Goal: Find specific page/section: Find specific page/section

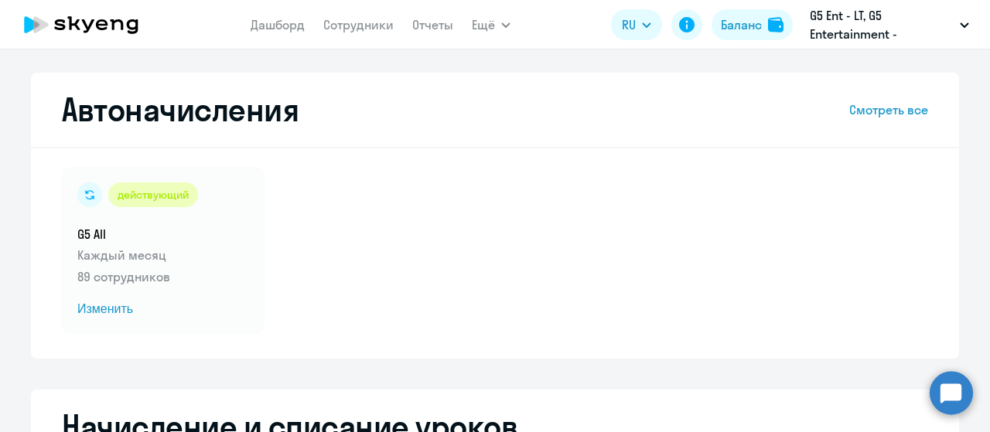
select select "10"
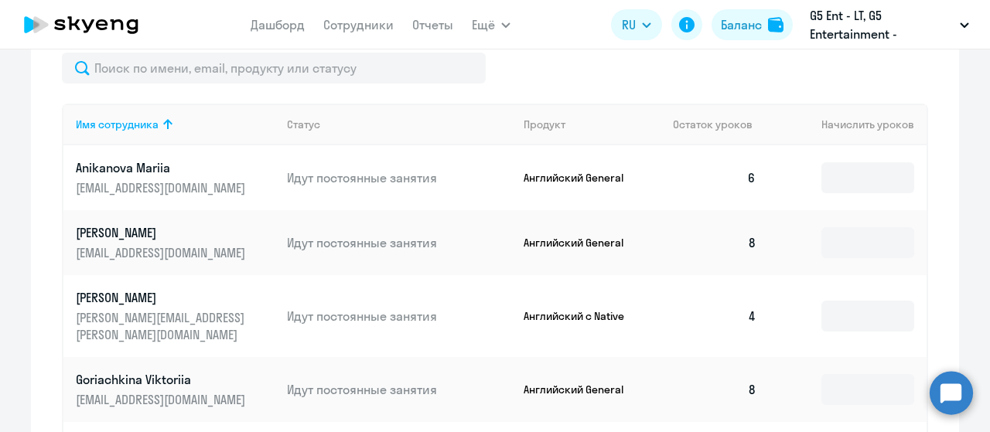
scroll to position [470, 0]
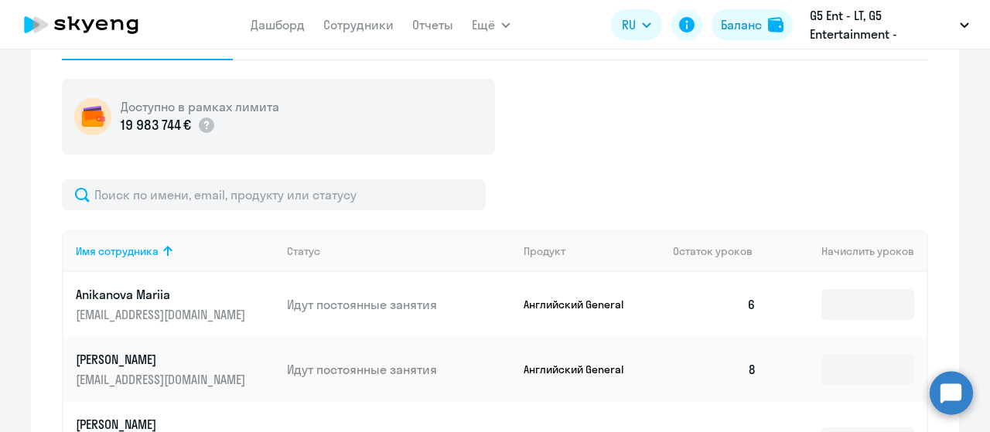
click at [370, 16] on app-menu-item-link "Сотрудники" at bounding box center [358, 24] width 70 height 19
click at [370, 19] on link "Сотрудники" at bounding box center [358, 24] width 70 height 15
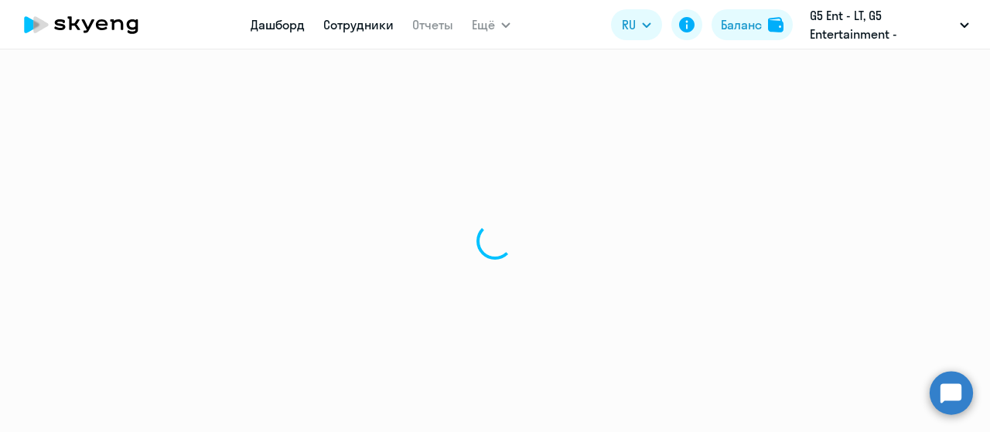
select select "30"
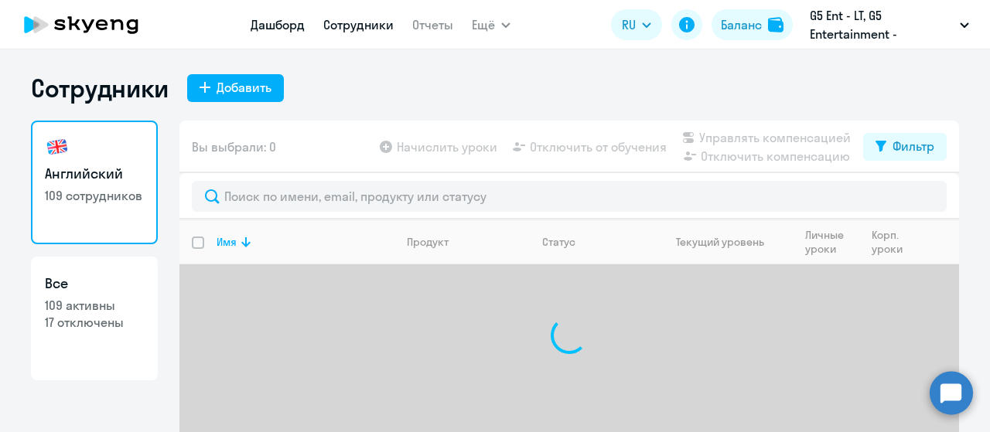
click at [291, 26] on link "Дашборд" at bounding box center [278, 24] width 54 height 15
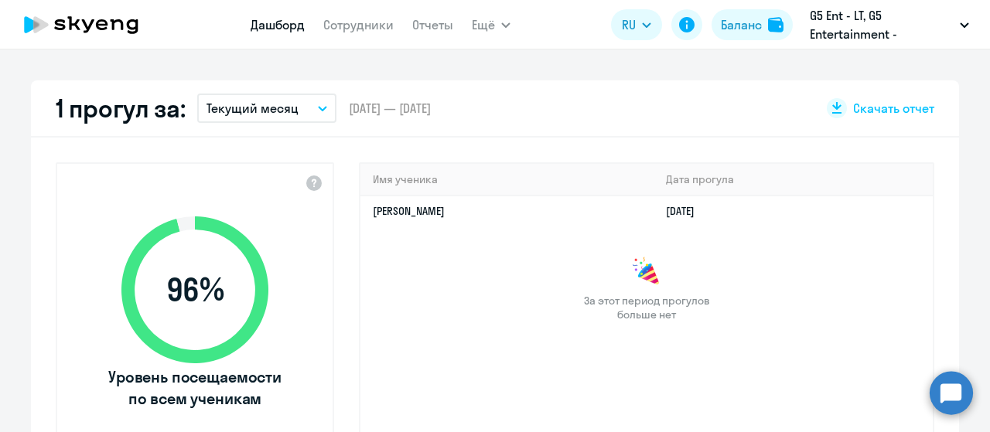
scroll to position [464, 0]
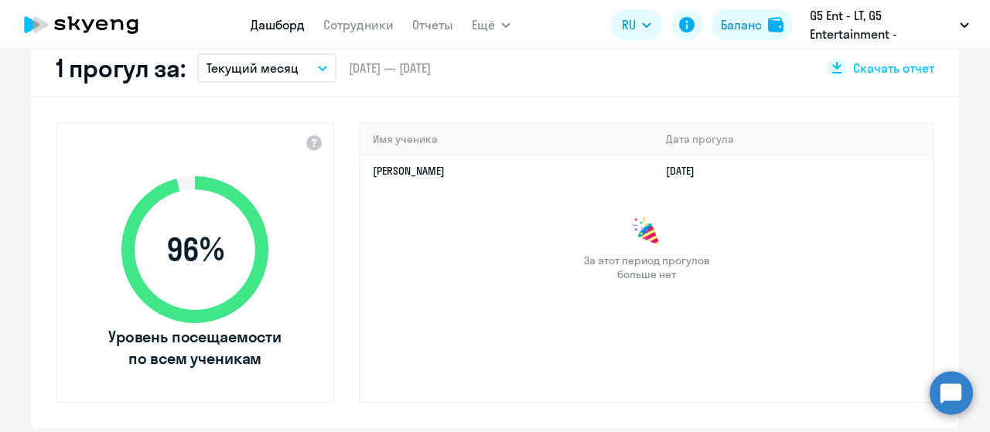
select select "30"
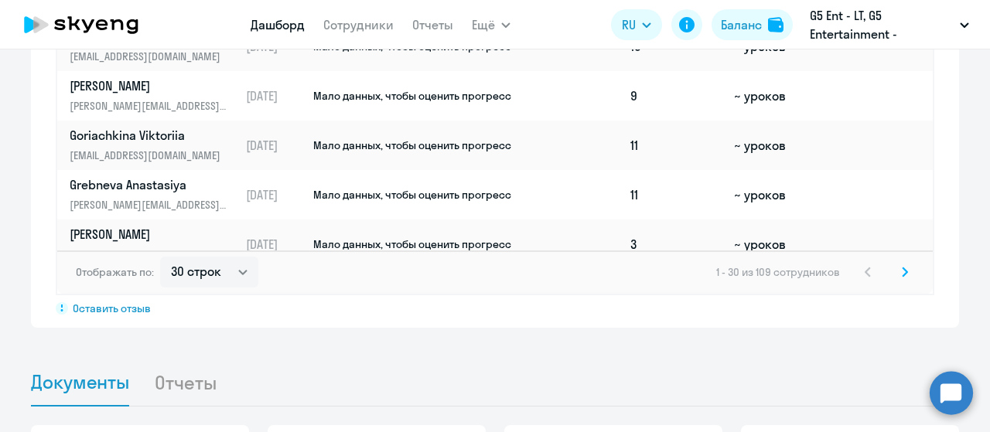
scroll to position [1083, 0]
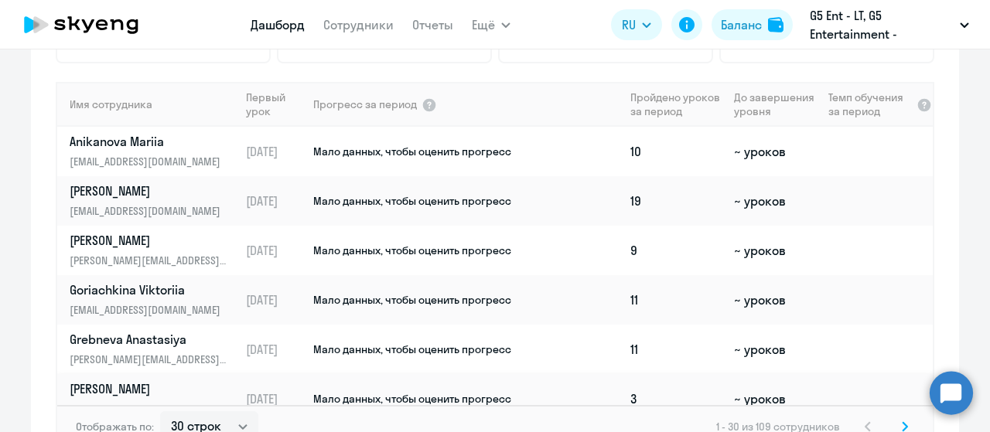
click at [575, 396] on td "Мало данных, чтобы оценить прогресс" at bounding box center [468, 399] width 312 height 50
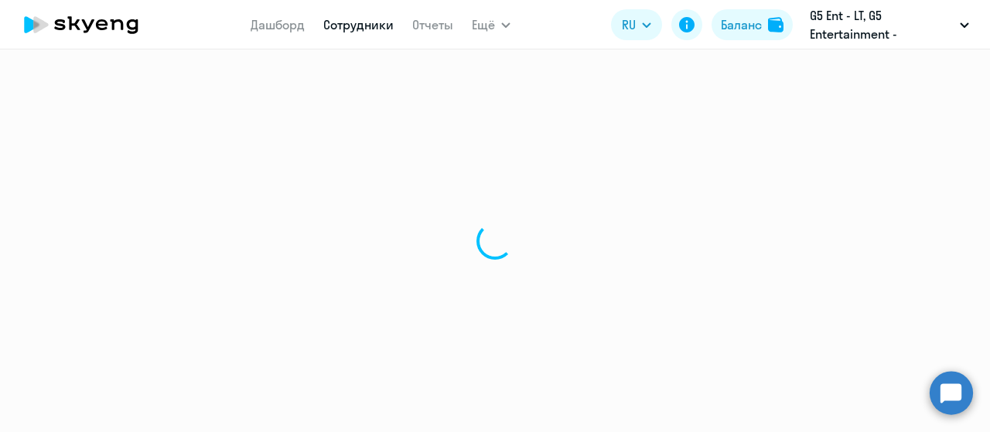
select select "english"
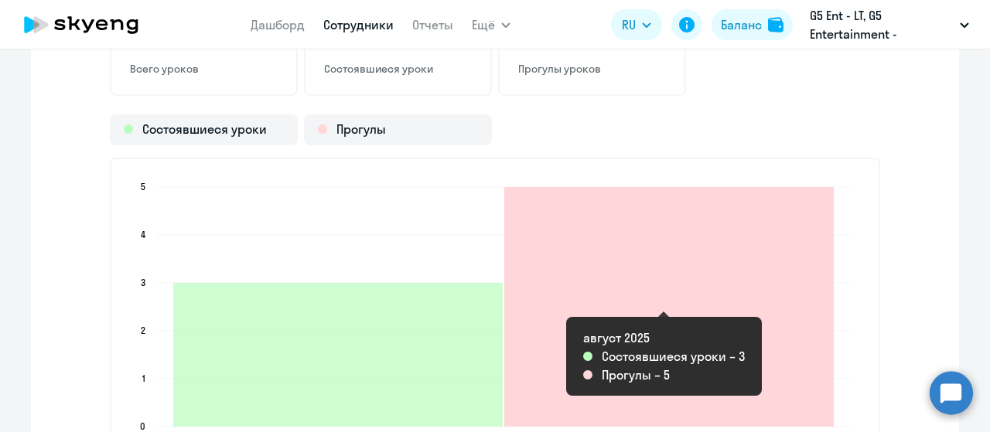
scroll to position [1856, 0]
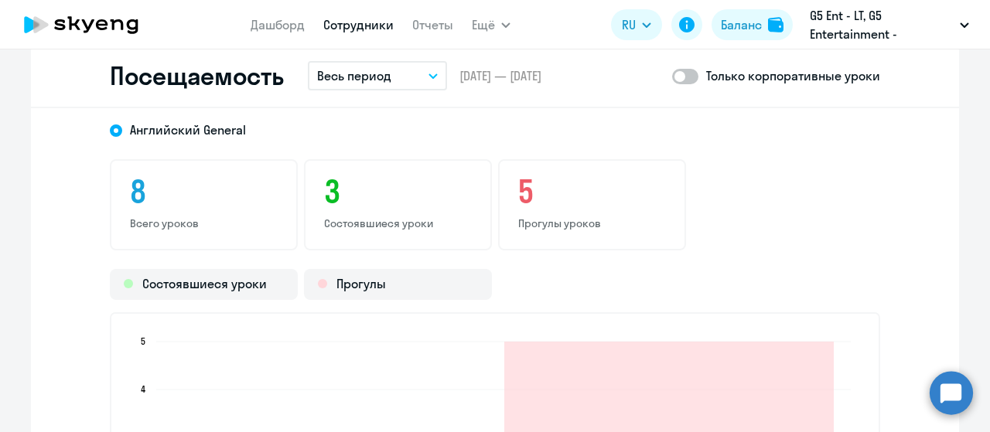
click at [435, 63] on button "Весь период" at bounding box center [377, 75] width 139 height 29
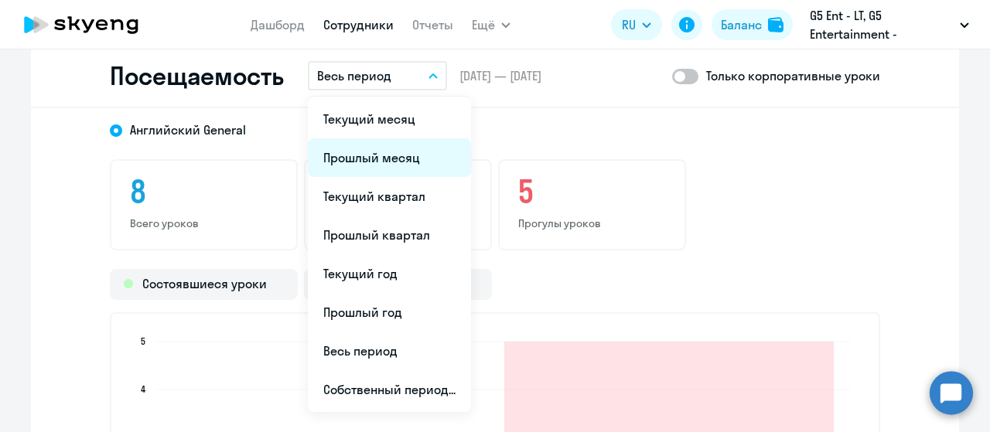
click at [402, 150] on li "Прошлый месяц" at bounding box center [389, 157] width 163 height 39
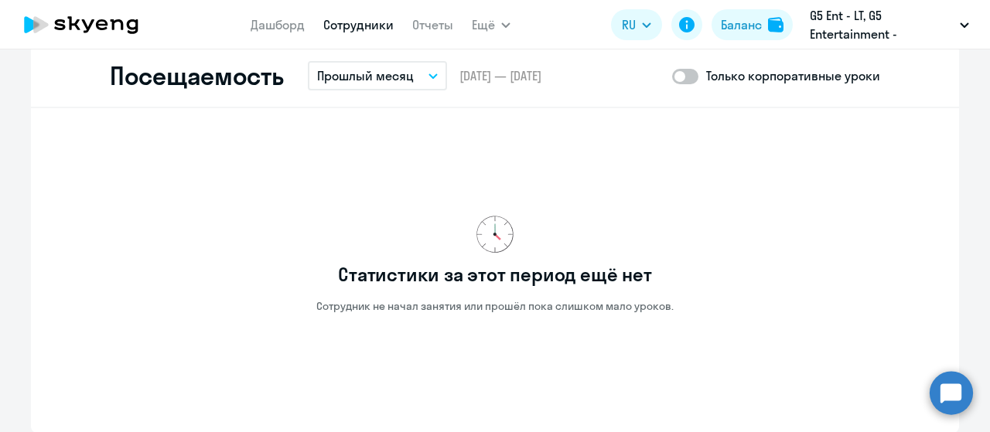
click at [404, 78] on p "Прошлый месяц" at bounding box center [365, 76] width 97 height 19
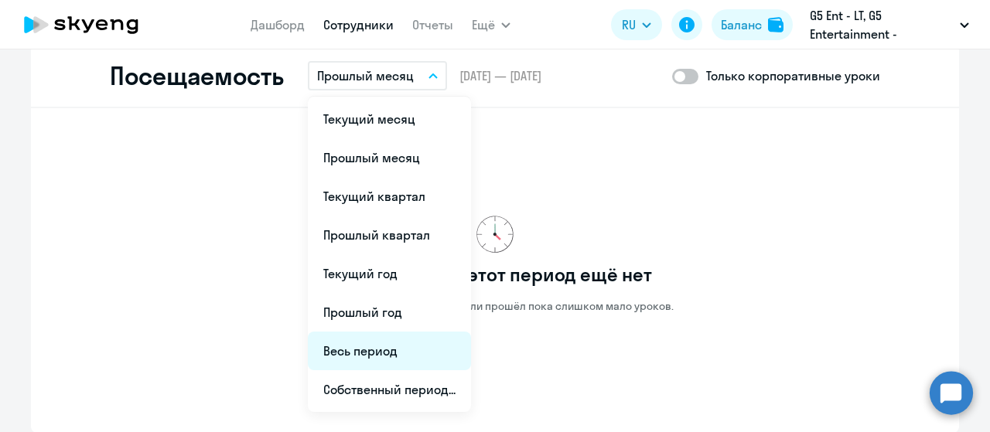
click at [397, 347] on li "Весь период" at bounding box center [389, 351] width 163 height 39
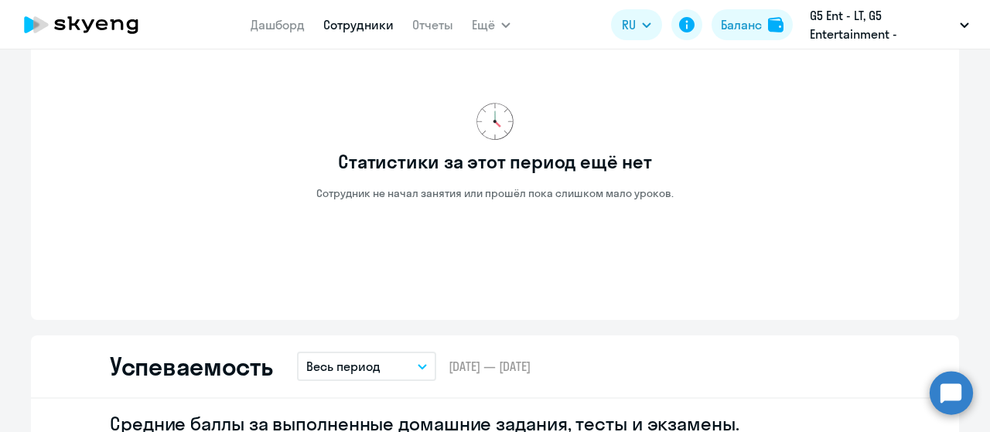
scroll to position [928, 0]
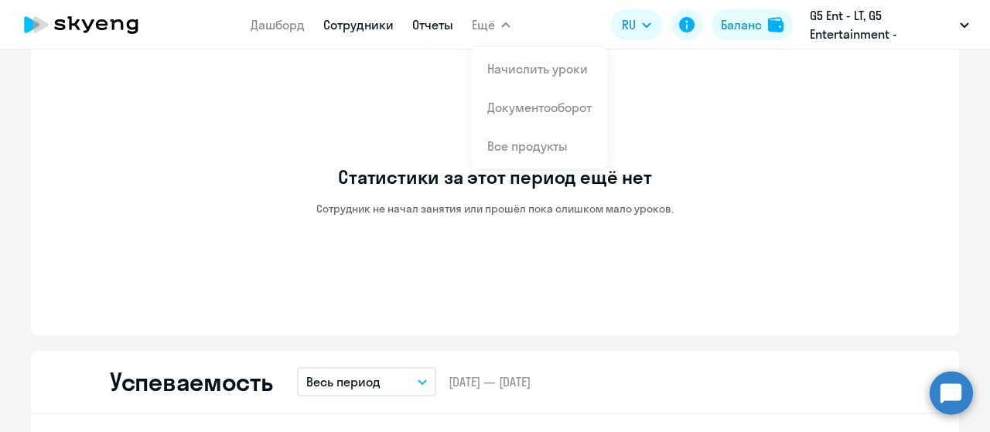
click at [418, 25] on link "Отчеты" at bounding box center [432, 24] width 41 height 15
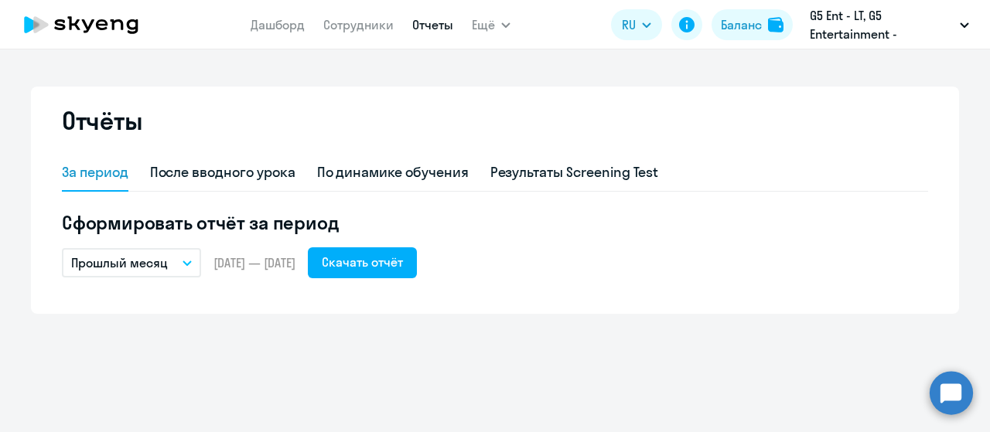
click at [280, 12] on nav "Дашборд Сотрудники Отчеты" at bounding box center [352, 24] width 203 height 31
click at [275, 13] on nav "Дашборд Сотрудники Отчеты" at bounding box center [352, 24] width 203 height 31
click at [279, 26] on link "Дашборд" at bounding box center [278, 24] width 54 height 15
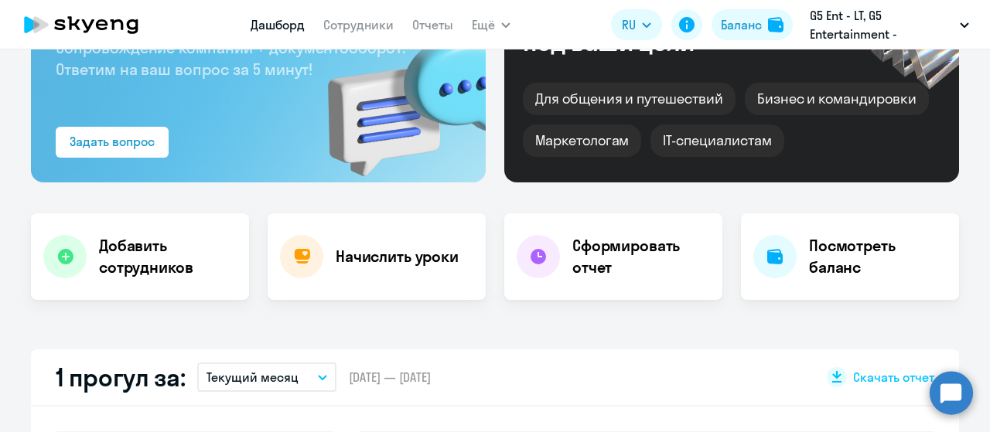
select select "30"
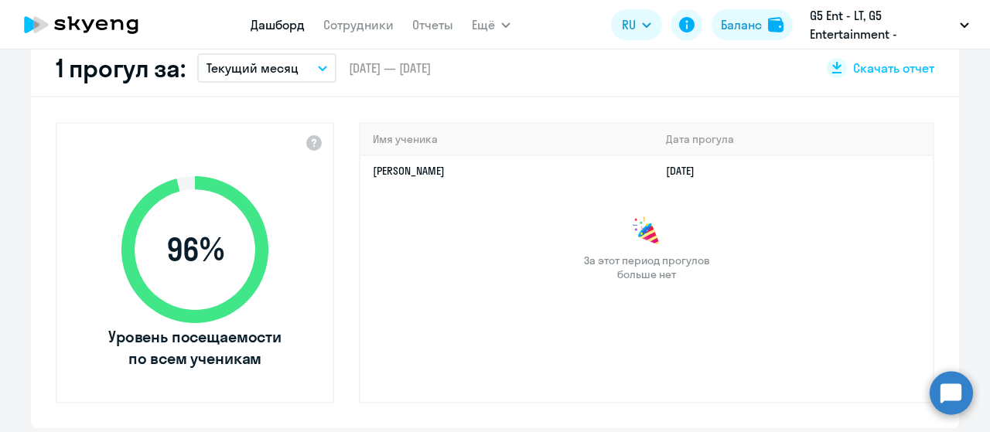
scroll to position [309, 0]
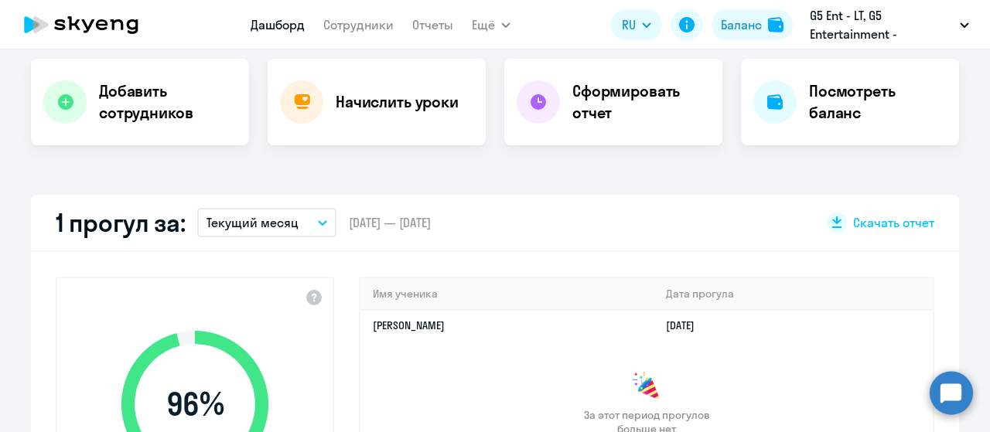
click at [226, 227] on p "Текущий месяц" at bounding box center [253, 222] width 92 height 19
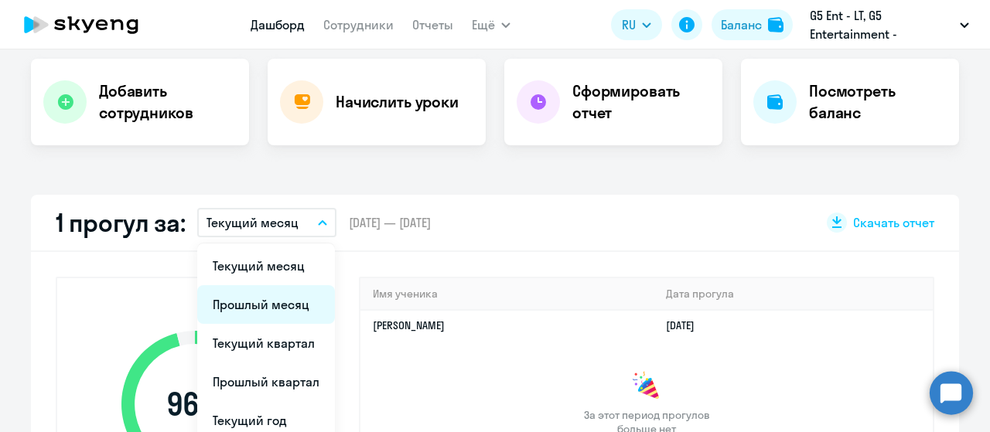
click at [268, 302] on li "Прошлый месяц" at bounding box center [266, 304] width 138 height 39
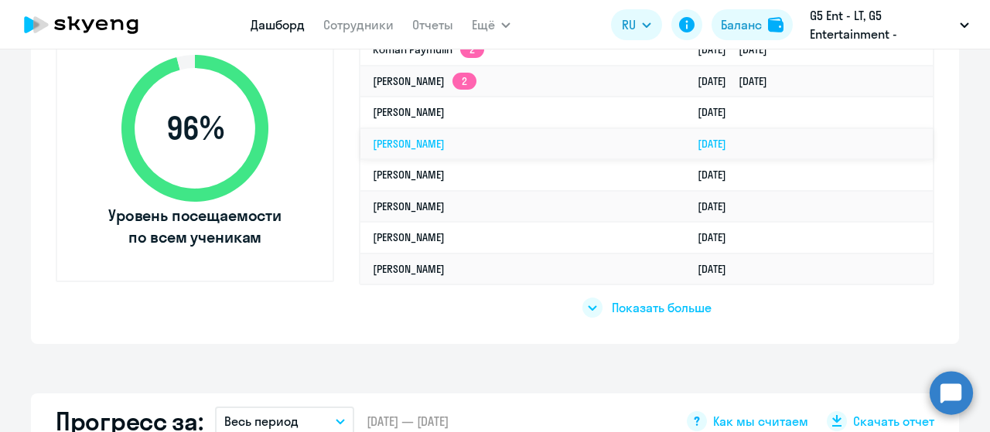
scroll to position [619, 0]
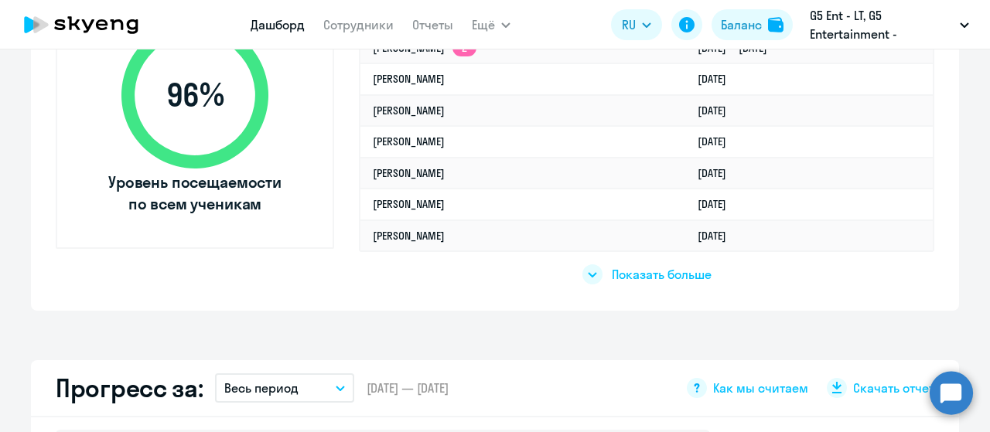
click at [665, 277] on span "Показать больше" at bounding box center [662, 274] width 100 height 17
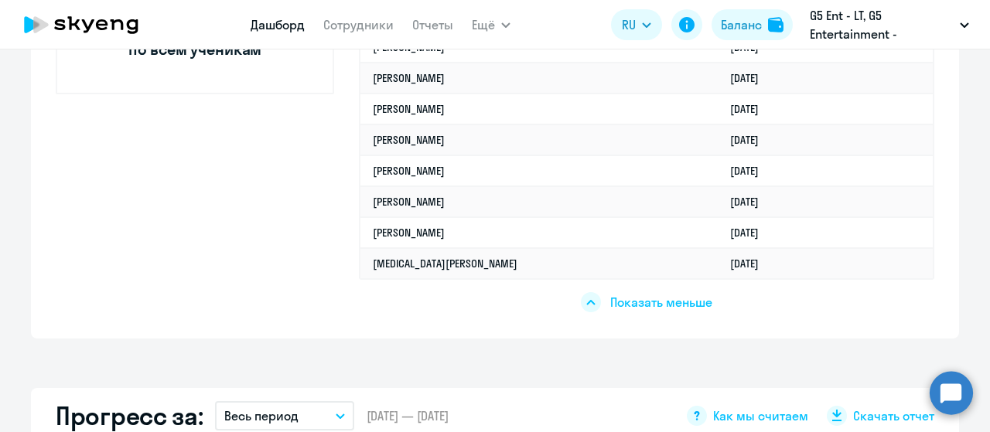
scroll to position [928, 0]
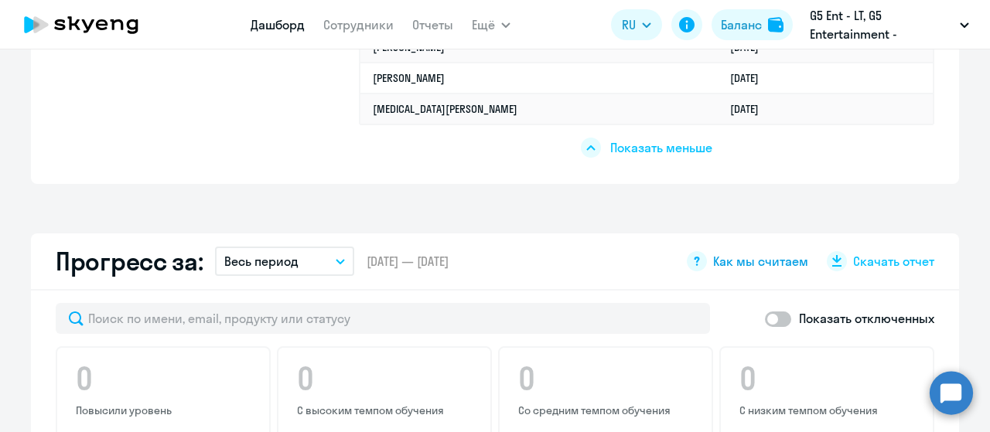
click at [705, 259] on div "Как мы считаем" at bounding box center [747, 261] width 121 height 20
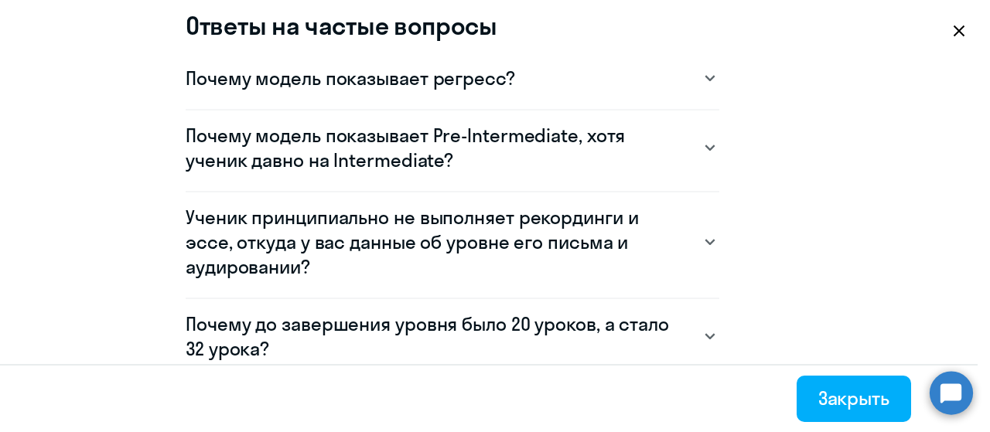
scroll to position [1083, 0]
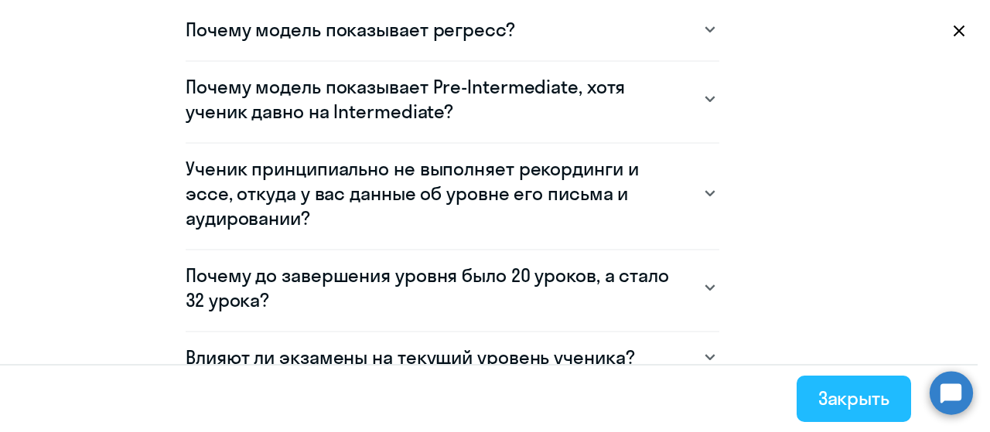
click at [842, 394] on div "Закрыть" at bounding box center [853, 398] width 71 height 25
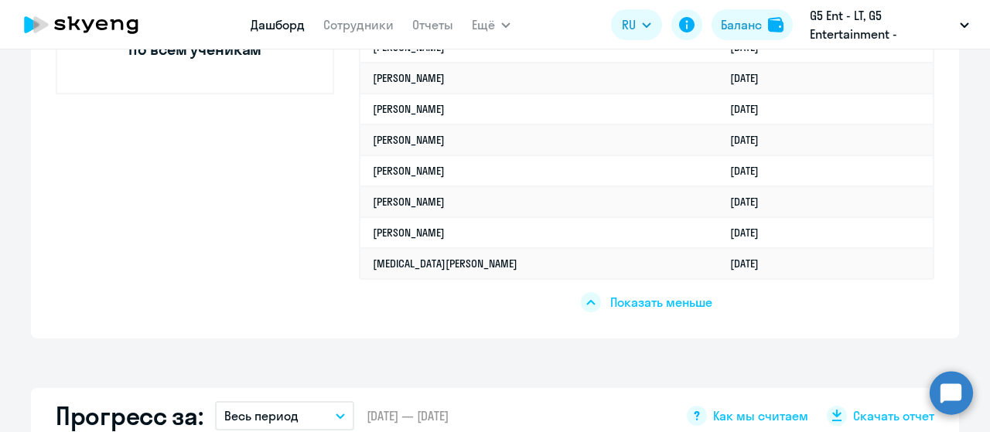
scroll to position [1083, 0]
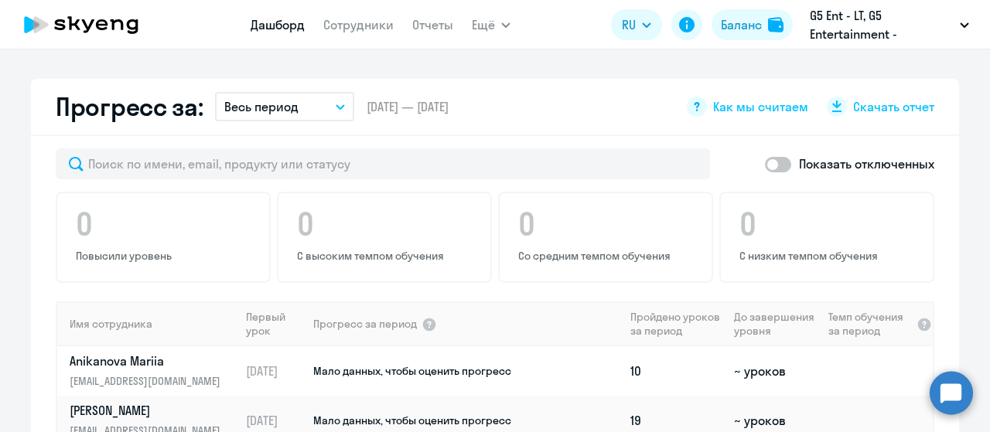
click at [305, 109] on button "Весь период" at bounding box center [284, 106] width 139 height 29
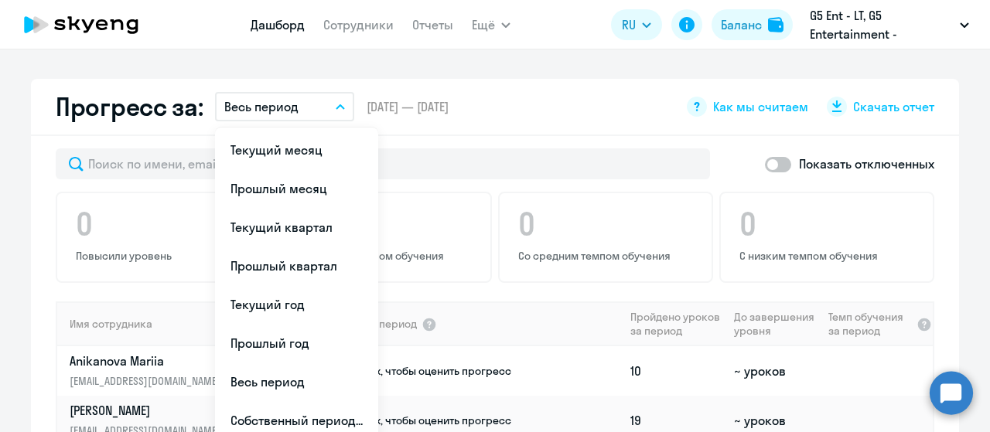
click at [320, 203] on li "Прошлый месяц" at bounding box center [296, 188] width 163 height 39
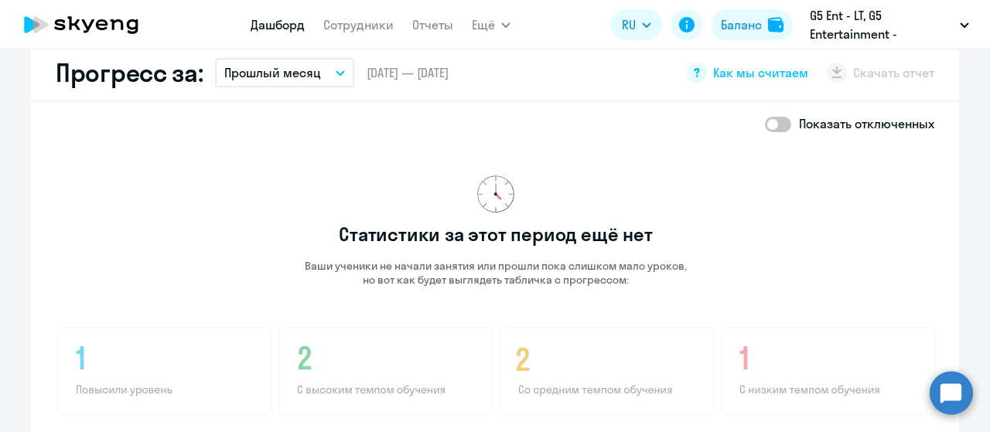
scroll to position [1029, 0]
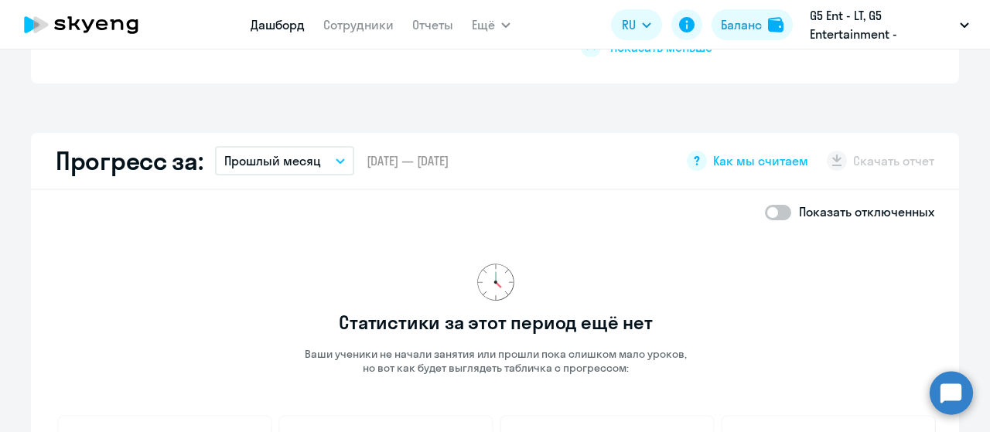
click at [775, 211] on span at bounding box center [778, 212] width 26 height 15
click at [765, 212] on input "checkbox" at bounding box center [764, 212] width 1 height 1
click at [775, 211] on span at bounding box center [778, 212] width 26 height 15
click at [765, 212] on input "checkbox" at bounding box center [764, 212] width 1 height 1
checkbox input "false"
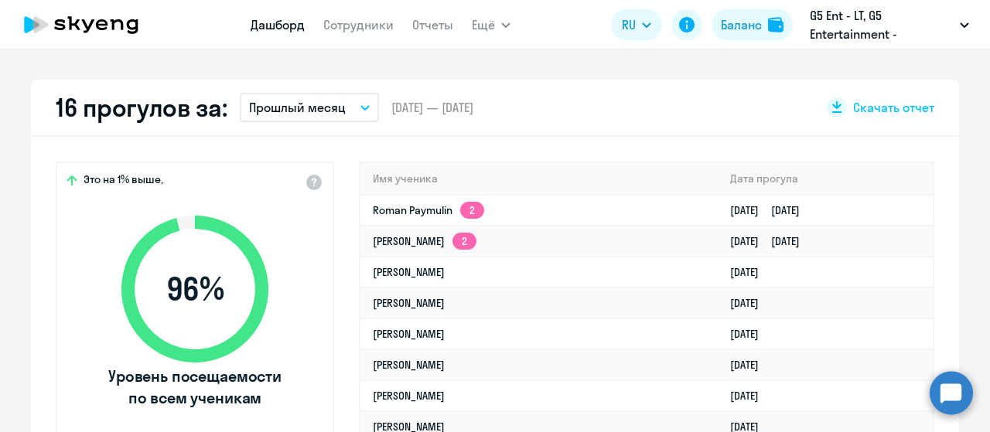
scroll to position [410, 0]
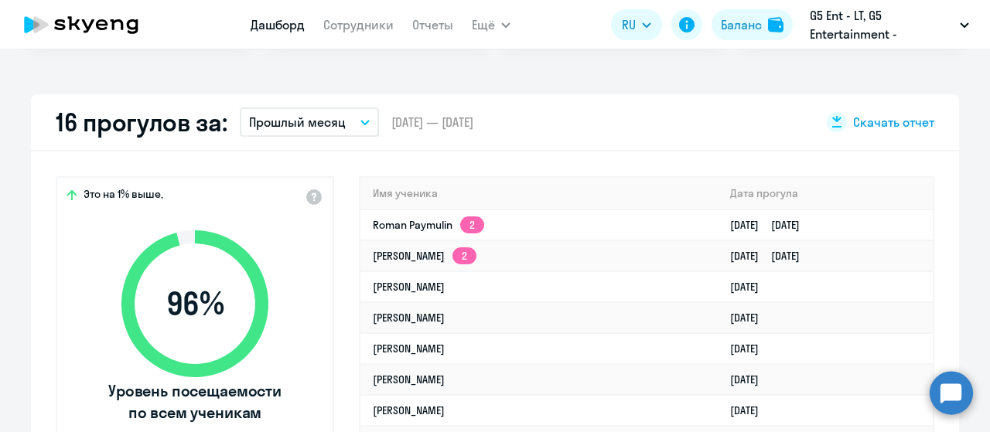
click at [916, 117] on span "Скачать отчет" at bounding box center [893, 122] width 81 height 17
click at [361, 121] on icon "button" at bounding box center [365, 123] width 8 height 4
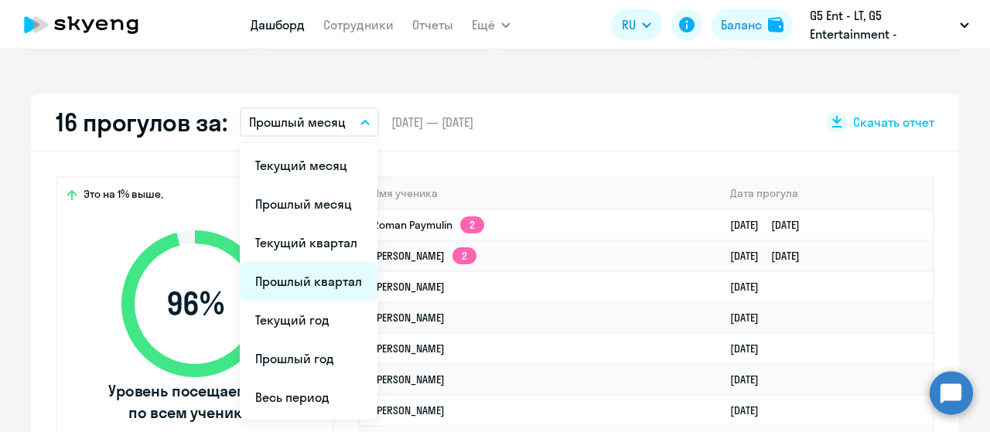
click at [314, 267] on li "Прошлый квартал" at bounding box center [309, 281] width 138 height 39
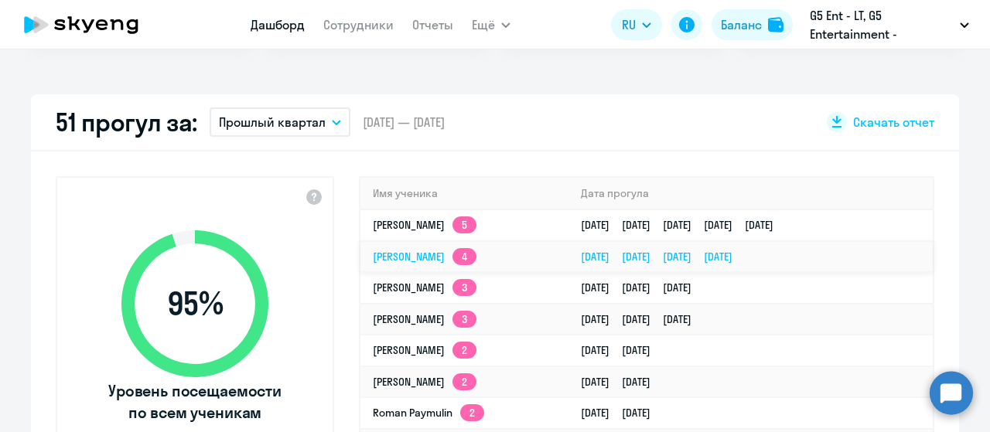
scroll to position [565, 0]
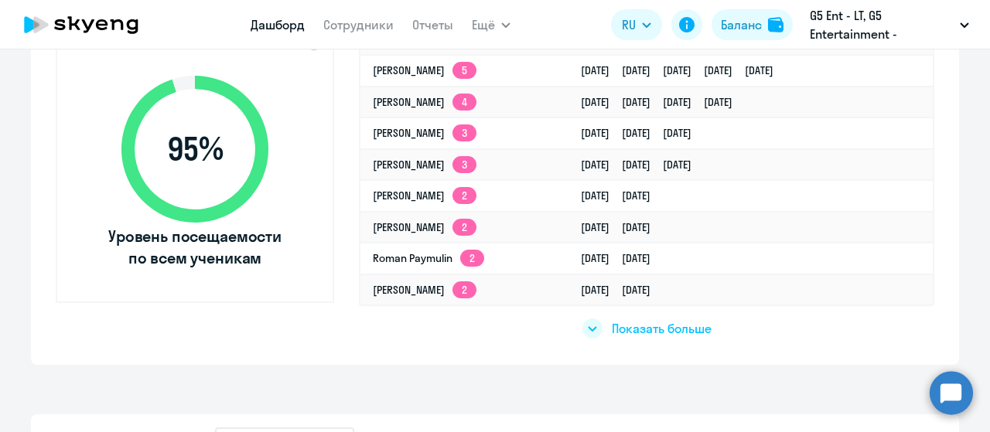
click at [674, 309] on app-list-unwrapper "Показать больше" at bounding box center [646, 322] width 129 height 32
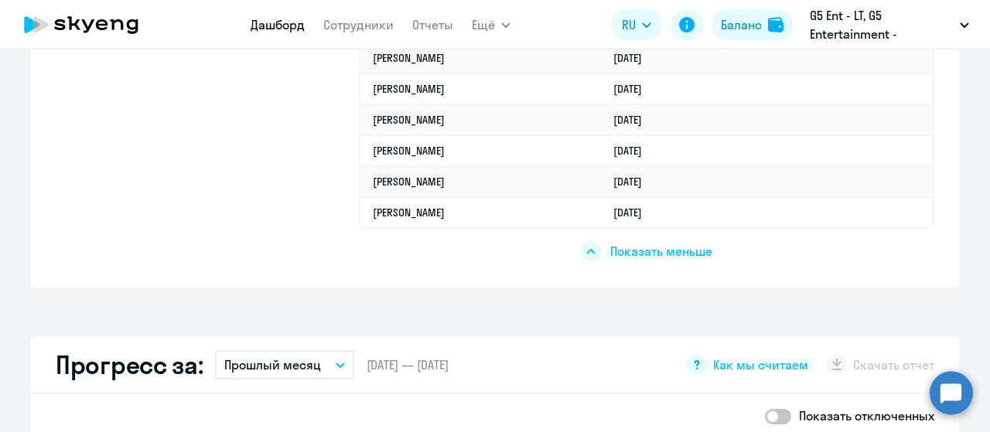
scroll to position [1338, 0]
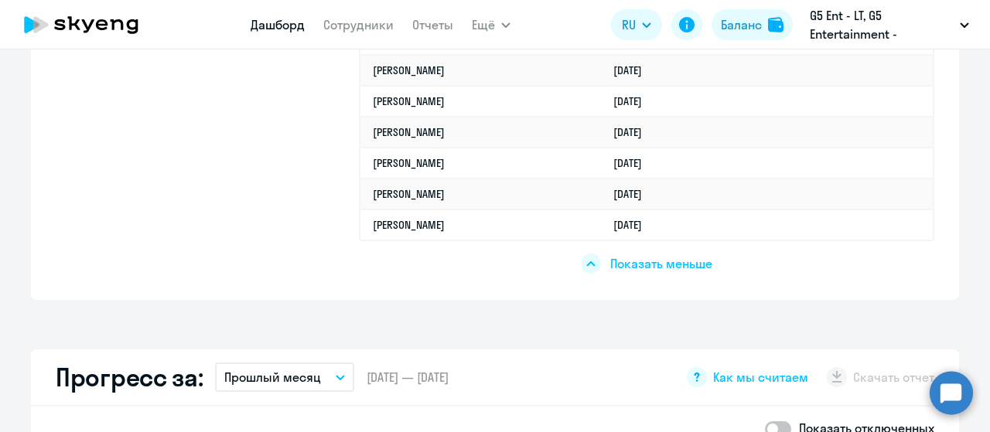
click at [654, 263] on span "Показать меньше" at bounding box center [661, 263] width 102 height 17
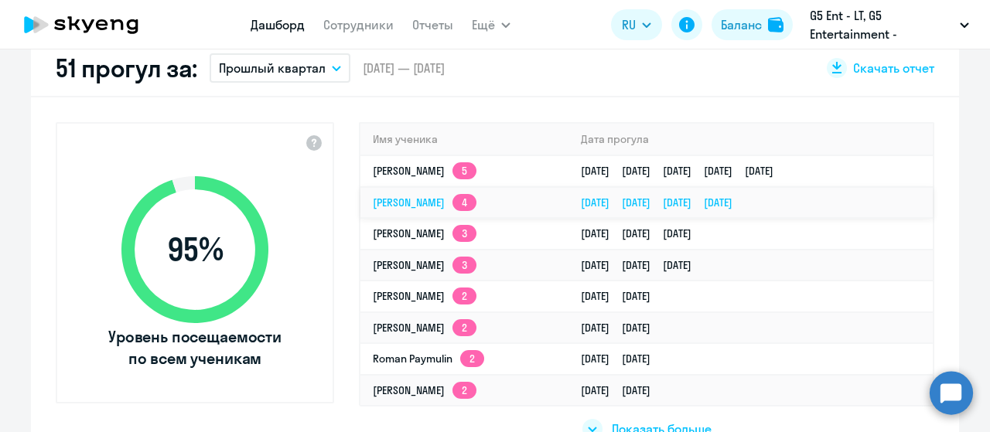
scroll to position [155, 0]
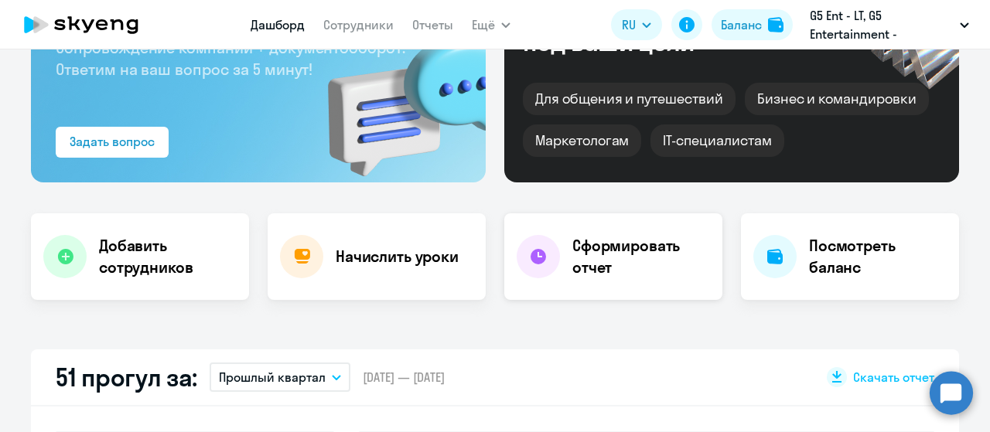
click at [626, 257] on h4 "Сформировать отчет" at bounding box center [641, 256] width 138 height 43
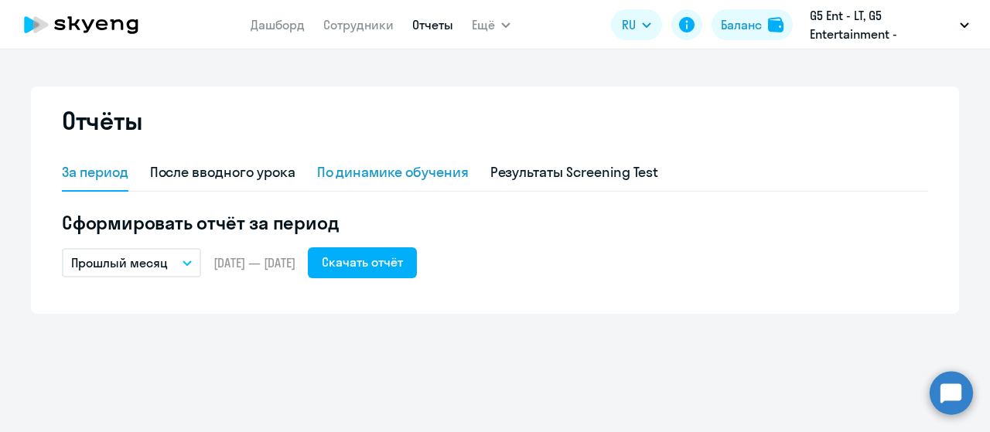
click at [401, 181] on div "По динамике обучения" at bounding box center [393, 172] width 152 height 20
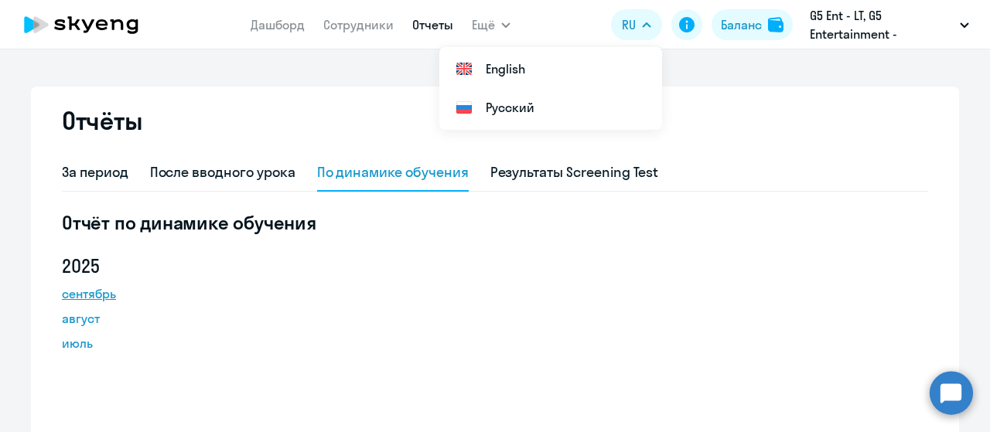
click at [82, 291] on link "сентябрь" at bounding box center [131, 294] width 139 height 19
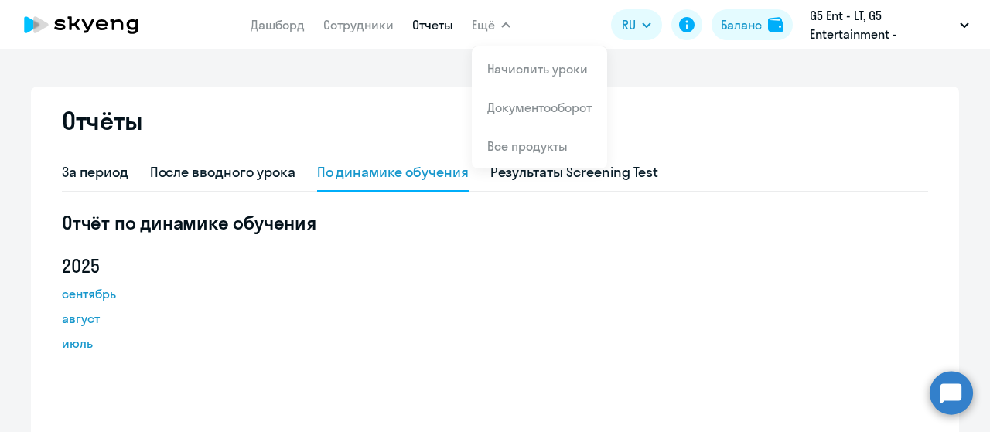
click at [495, 29] on button "Ещё" at bounding box center [491, 24] width 39 height 31
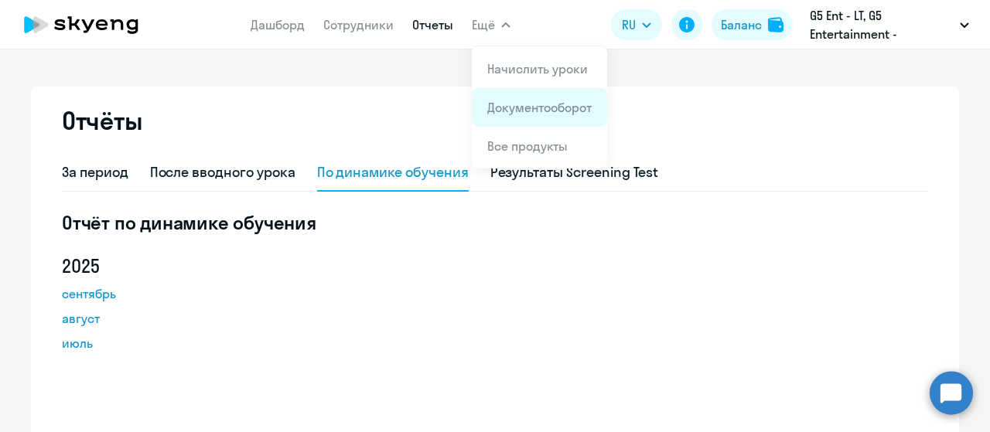
click at [526, 119] on li "Документооборот" at bounding box center [539, 107] width 135 height 39
click at [520, 104] on link "Документооборот" at bounding box center [539, 107] width 104 height 15
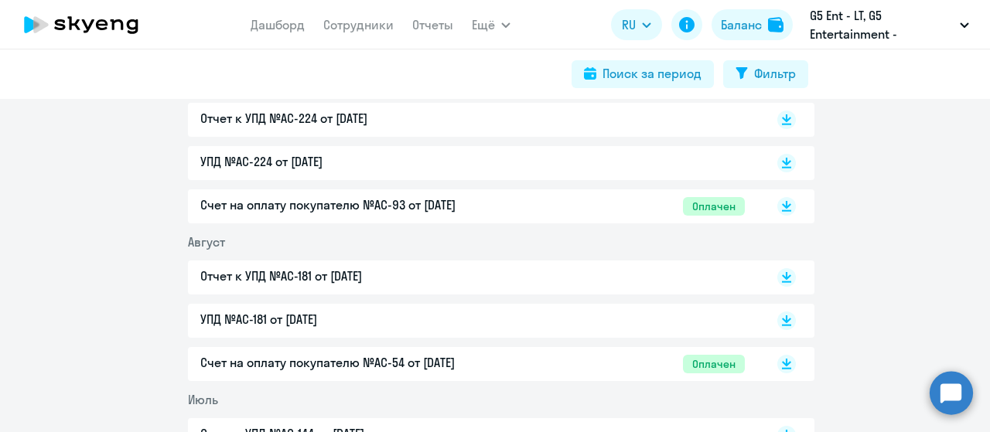
scroll to position [155, 0]
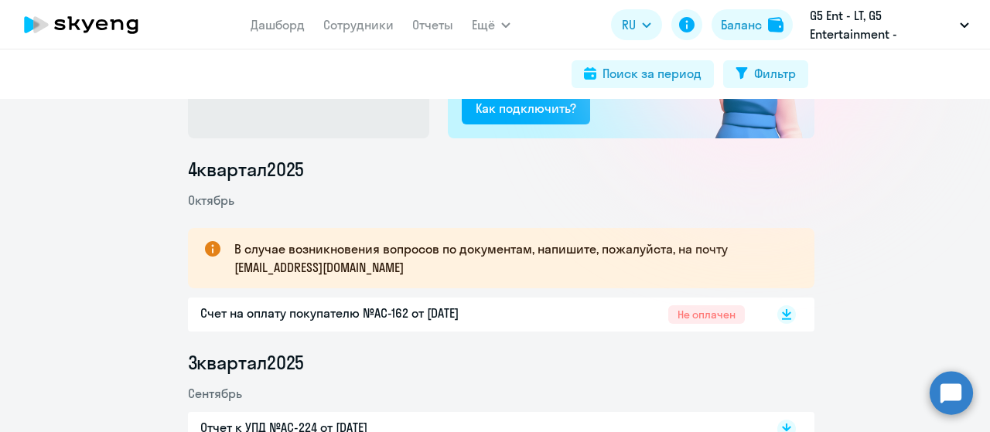
click at [420, 312] on p "Счет на оплату покупателю №AC-162 от [DATE]" at bounding box center [362, 313] width 325 height 19
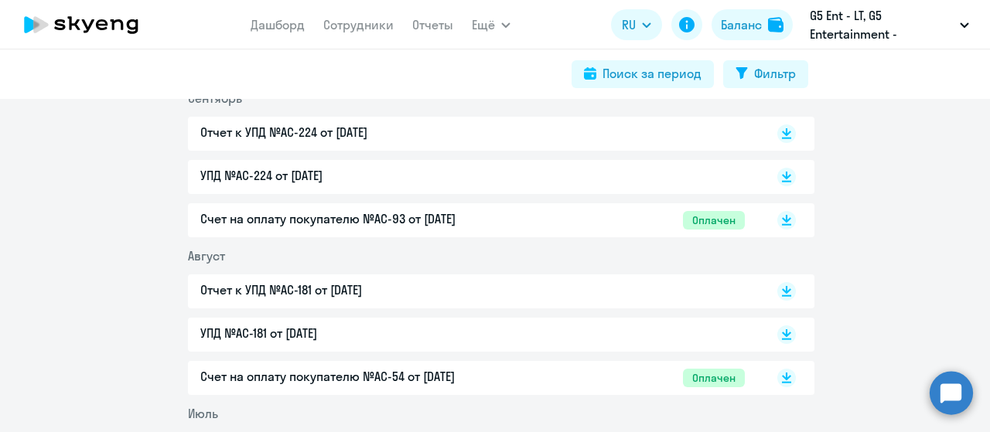
scroll to position [295, 0]
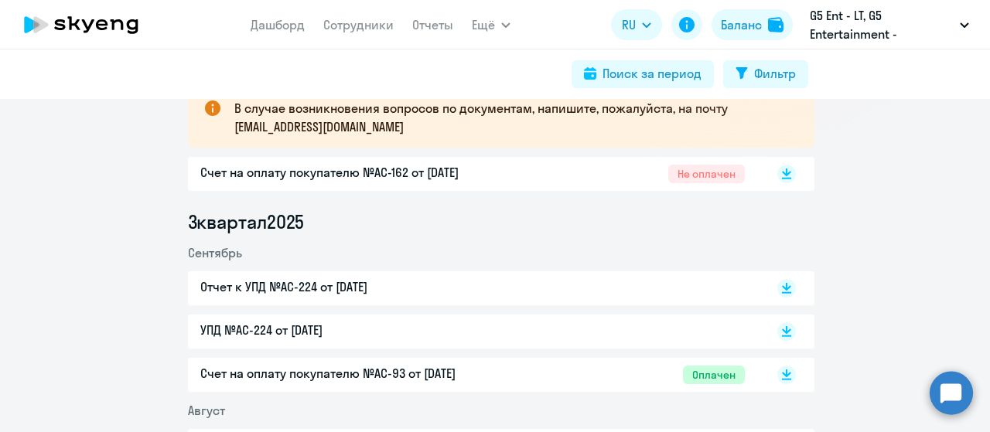
click at [384, 368] on p "Счет на оплату покупателю №AC-93 от [DATE]" at bounding box center [362, 373] width 325 height 19
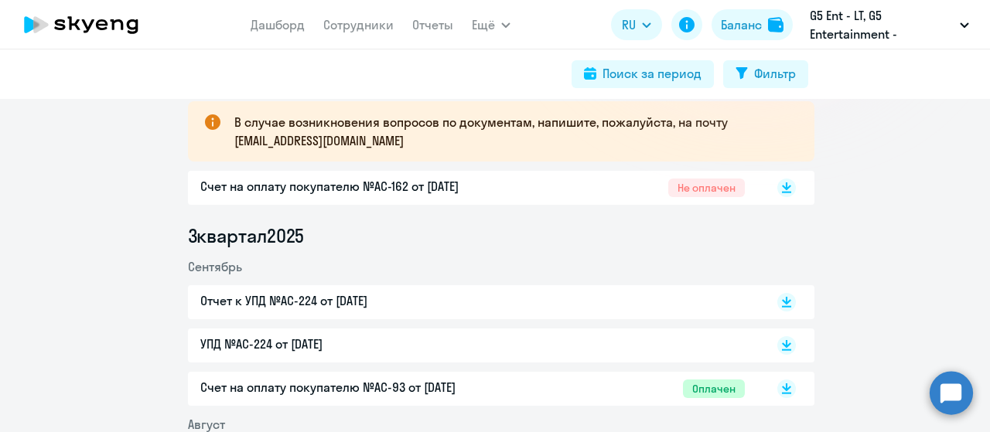
scroll to position [141, 0]
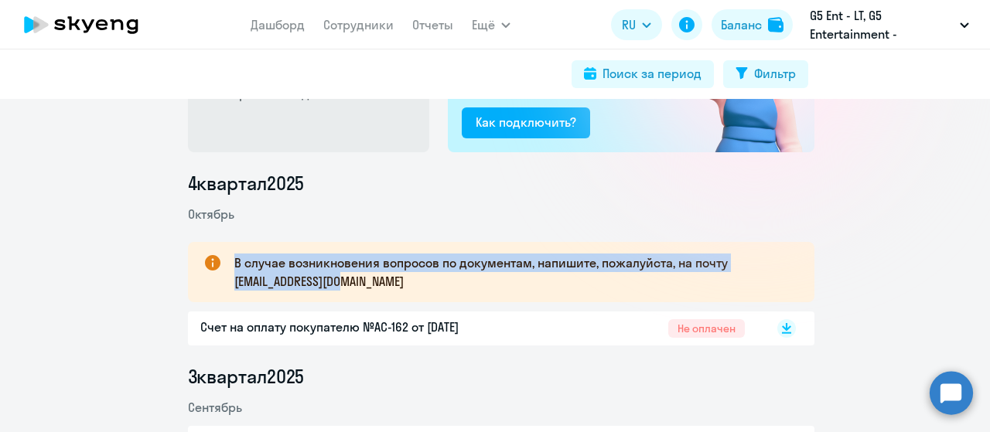
drag, startPoint x: 224, startPoint y: 258, endPoint x: 451, endPoint y: 287, distance: 228.4
click at [451, 287] on div "В случае возникновения вопросов по документам, напишите, пожалуйста, на почту […" at bounding box center [501, 272] width 626 height 60
click at [498, 257] on p "В случае возникновения вопросов по документам, напишите, пожалуйста, на почту […" at bounding box center [510, 272] width 552 height 37
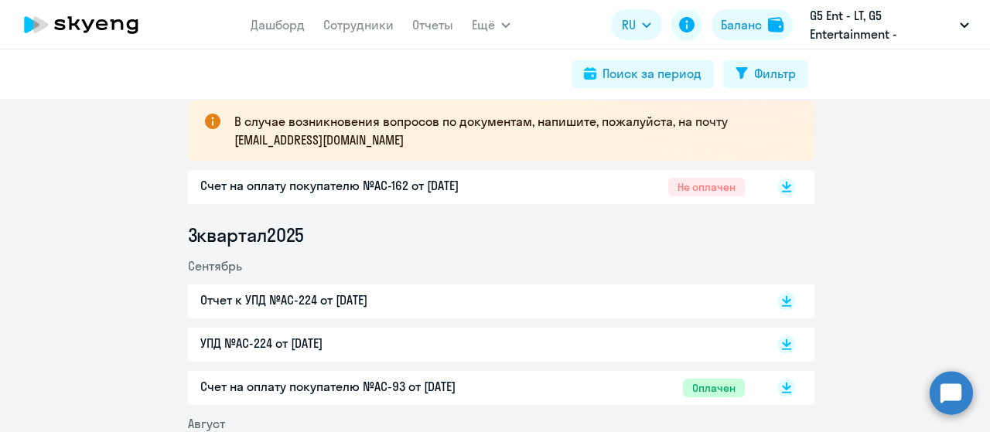
scroll to position [295, 0]
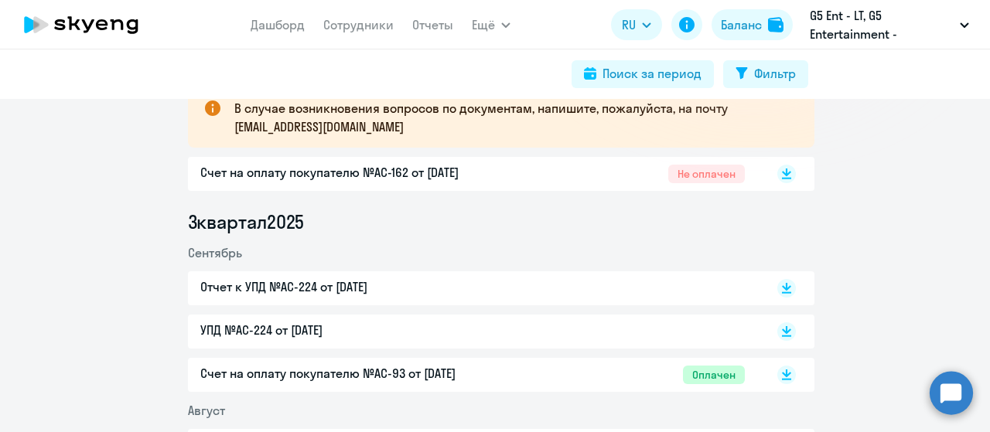
click at [360, 284] on p "Отчет к УПД №AC-224 от [DATE]" at bounding box center [362, 287] width 325 height 19
click at [346, 374] on p "Счет на оплату покупателю №AC-93 от [DATE]" at bounding box center [362, 373] width 325 height 19
click at [261, 336] on p "УПД №AC-224 от [DATE]" at bounding box center [362, 330] width 325 height 19
click at [357, 375] on p "Счет на оплату покупателю №AC-93 от [DATE]" at bounding box center [362, 373] width 325 height 19
click at [456, 370] on p "Счет на оплату покупателю №AC-93 от [DATE]" at bounding box center [362, 373] width 325 height 19
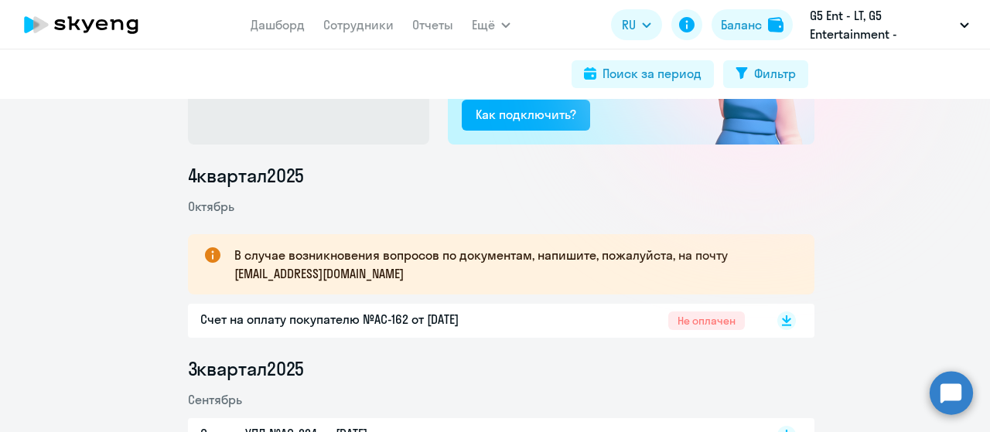
scroll to position [141, 0]
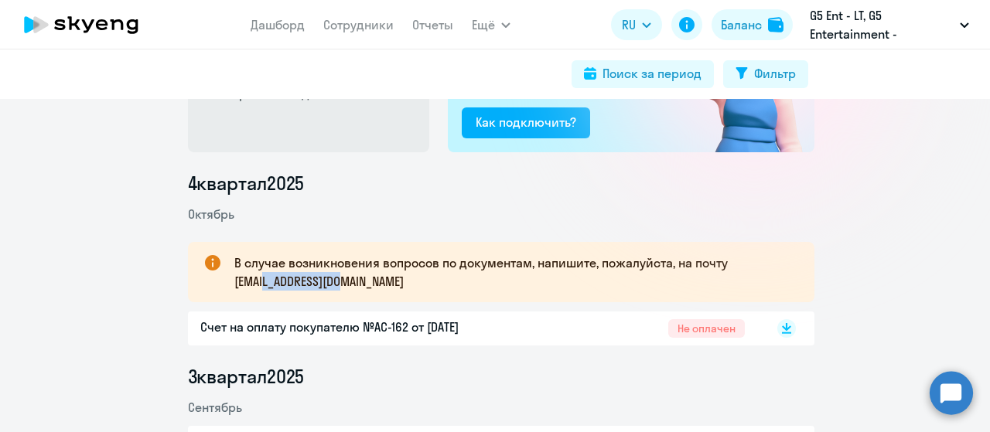
drag, startPoint x: 269, startPoint y: 278, endPoint x: 376, endPoint y: 278, distance: 106.7
click at [357, 278] on p "В случае возникновения вопросов по документам, напишите, пожалуйста, на почту […" at bounding box center [510, 272] width 552 height 37
click at [377, 278] on p "В случае возникновения вопросов по документам, напишите, пожалуйста, на почту […" at bounding box center [510, 272] width 552 height 37
click at [333, 270] on p "В случае возникновения вопросов по документам, напишите, пожалуйста, на почту […" at bounding box center [510, 272] width 552 height 37
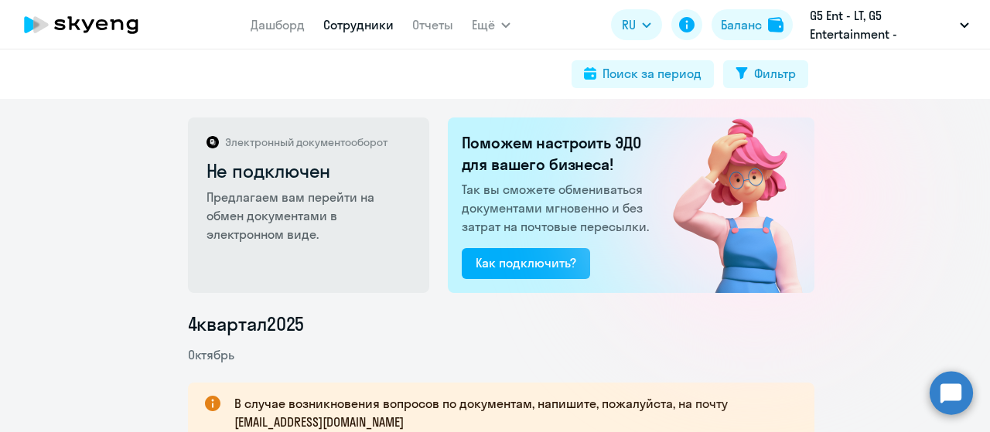
click at [377, 31] on link "Сотрудники" at bounding box center [358, 24] width 70 height 15
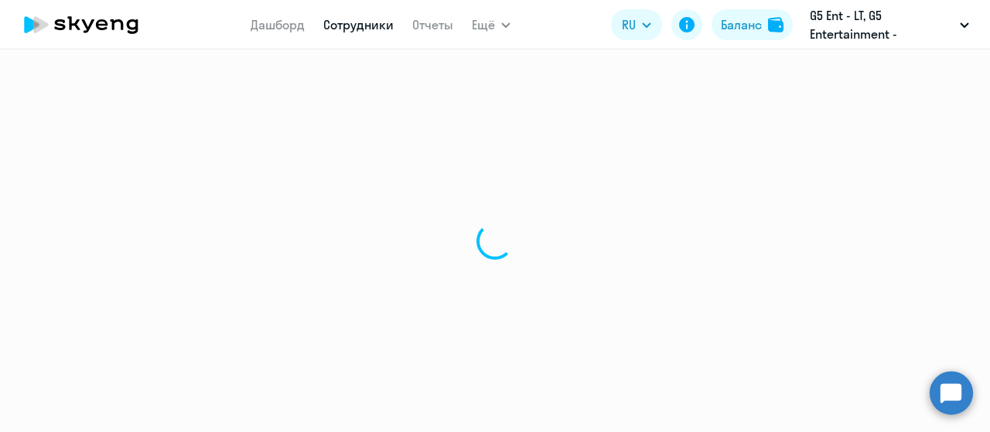
select select "30"
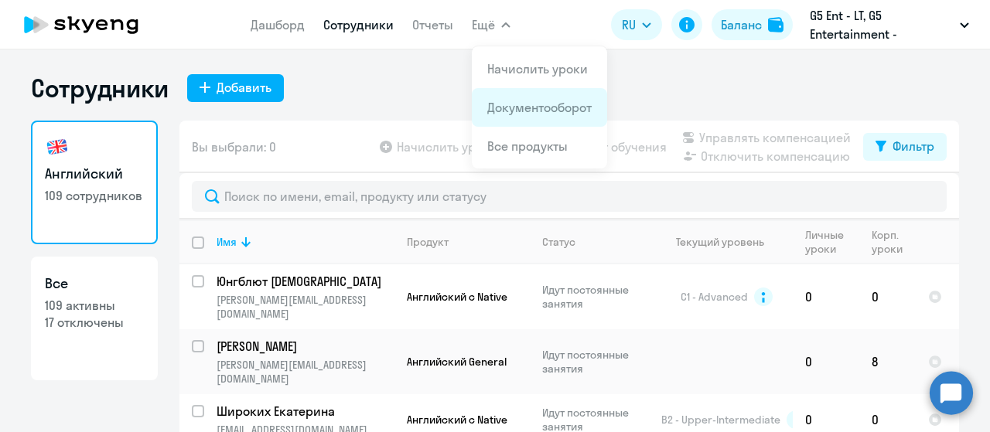
click at [524, 108] on link "Документооборот" at bounding box center [539, 107] width 104 height 15
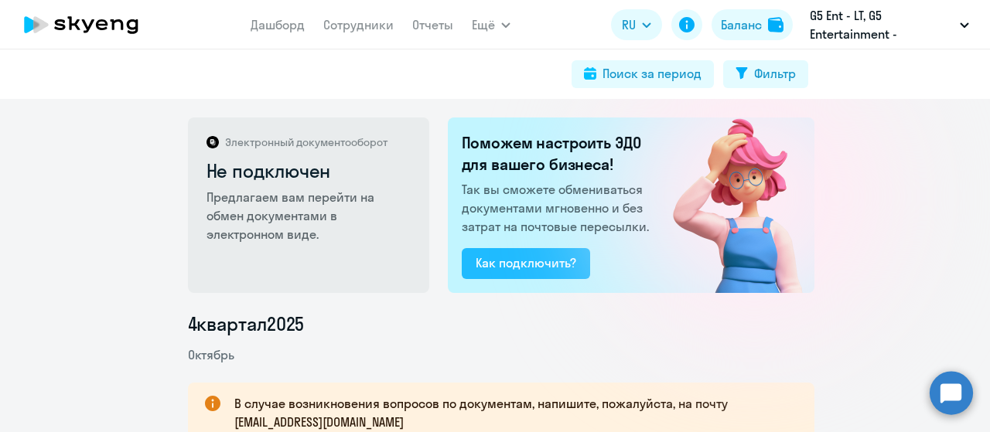
scroll to position [605, 0]
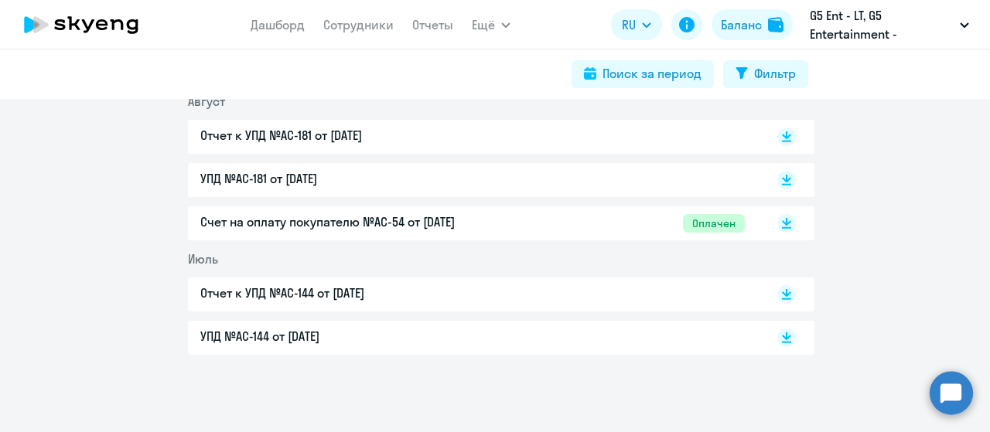
click at [335, 214] on p "Счет на оплату покупателю №AC-54 от [DATE]" at bounding box center [362, 222] width 325 height 19
